Goal: Find specific page/section: Find specific page/section

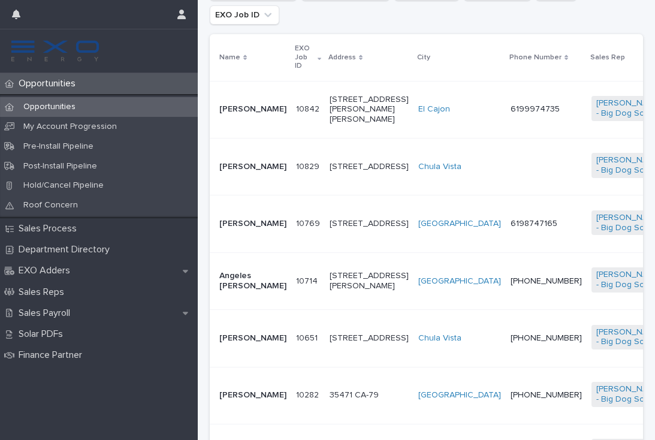
scroll to position [286, 0]
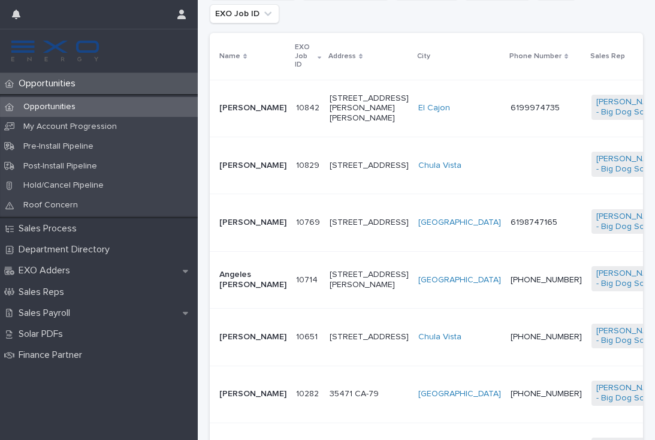
click at [260, 227] on td "[PERSON_NAME]" at bounding box center [251, 222] width 82 height 57
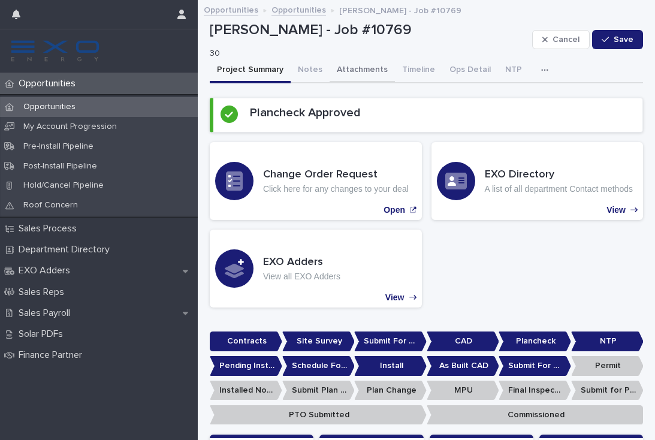
click at [366, 68] on button "Attachments" at bounding box center [362, 70] width 65 height 25
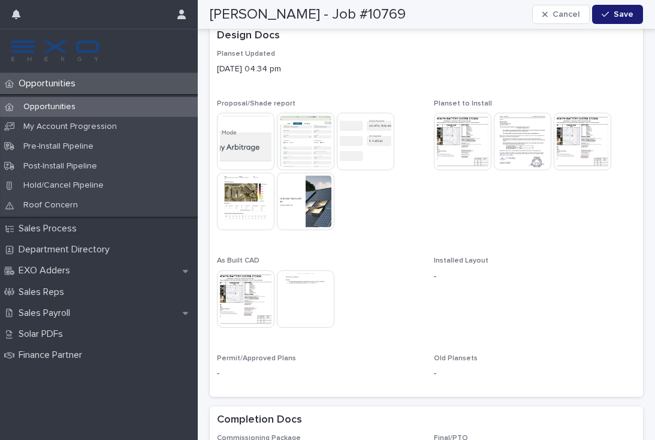
scroll to position [428, 0]
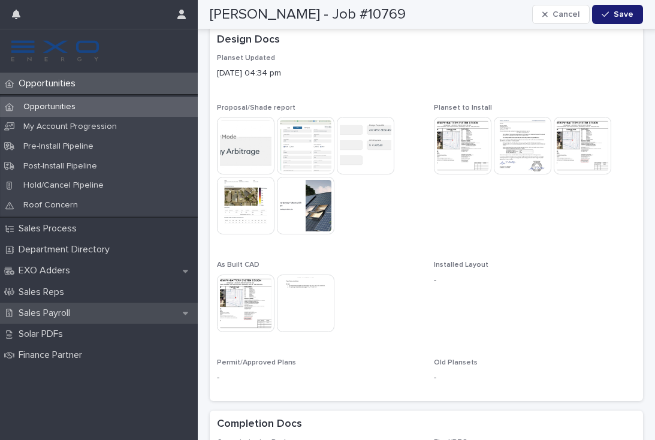
click at [72, 308] on p "Sales Payroll" at bounding box center [47, 313] width 66 height 11
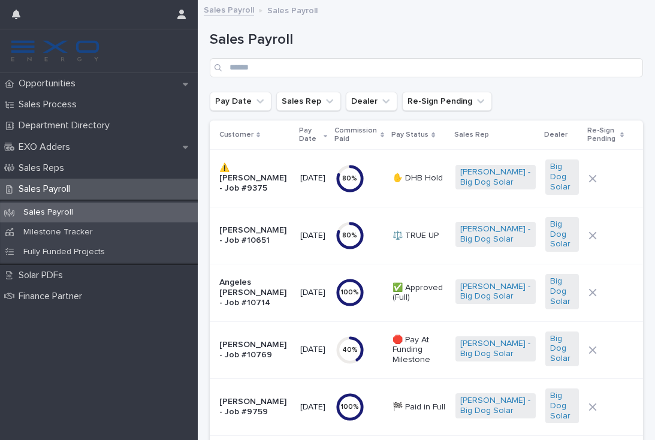
click at [434, 358] on p "🛑 Pay At Funding Milestone" at bounding box center [419, 350] width 53 height 30
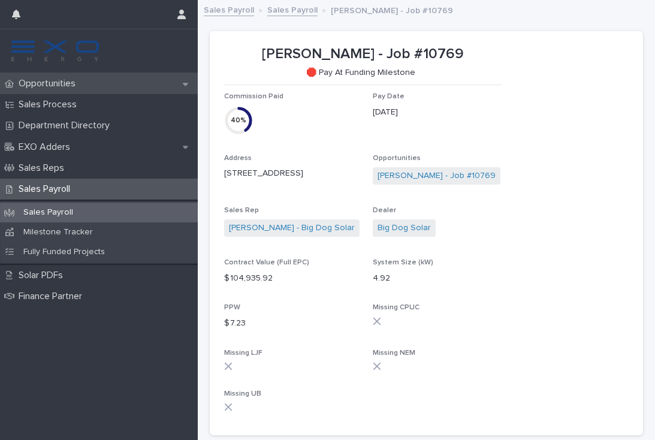
click at [83, 86] on p "Opportunities" at bounding box center [49, 83] width 71 height 11
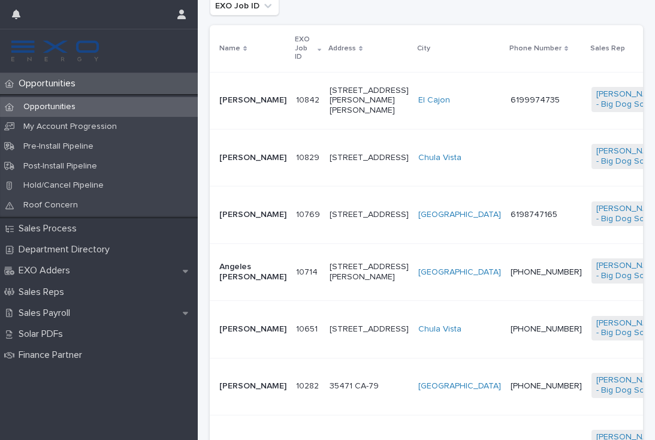
scroll to position [294, 0]
click at [51, 83] on p "Opportunities" at bounding box center [49, 83] width 71 height 11
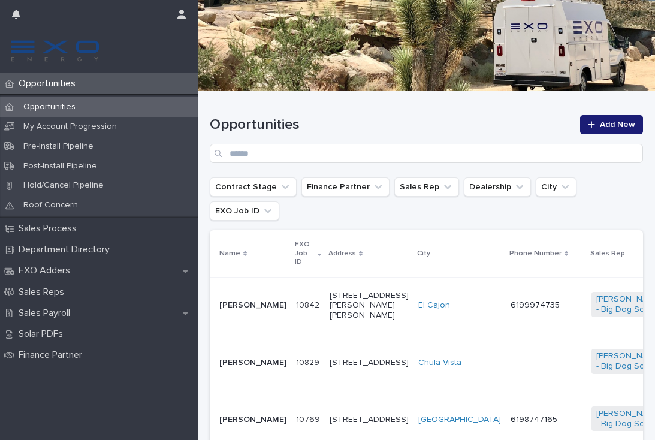
scroll to position [185, 0]
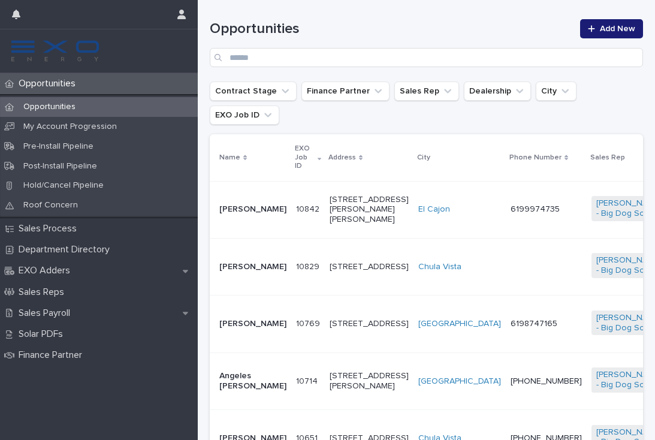
click at [587, 317] on td "[PERSON_NAME] - Big Dog Solar" at bounding box center [630, 324] width 87 height 57
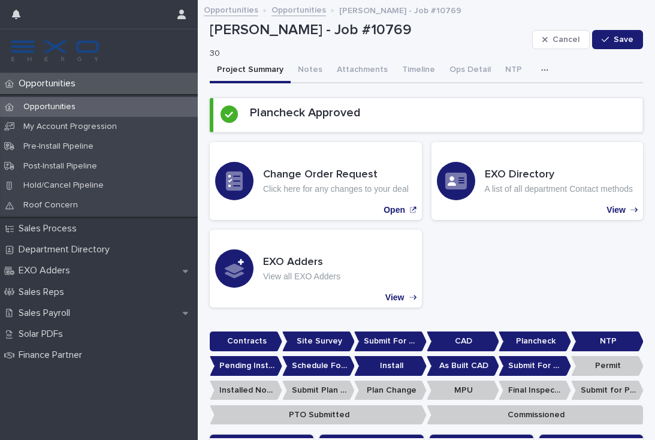
click at [53, 89] on p "Opportunities" at bounding box center [49, 83] width 71 height 11
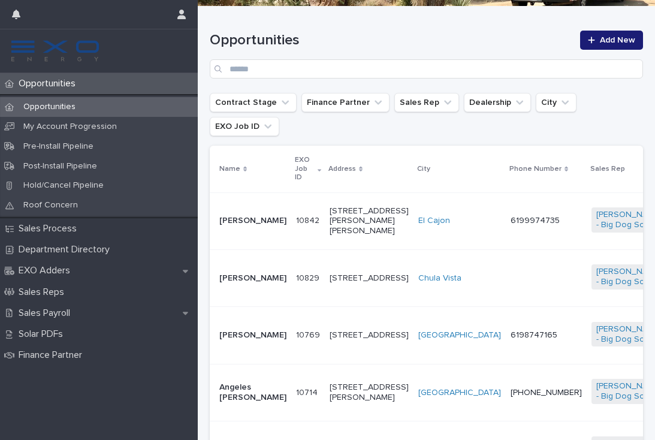
scroll to position [174, 0]
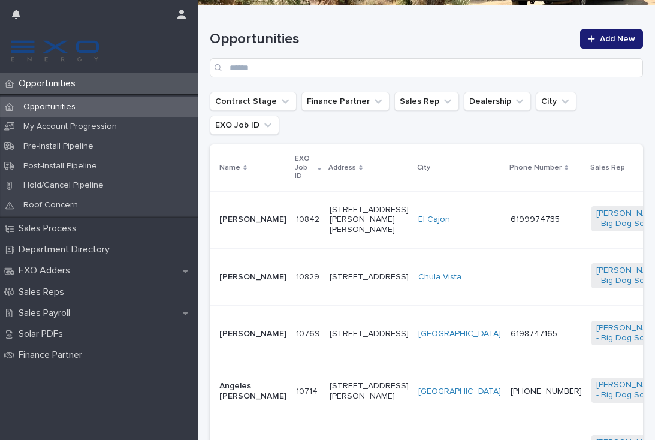
click at [506, 274] on td at bounding box center [546, 276] width 81 height 57
